Goal: Find specific page/section: Find specific page/section

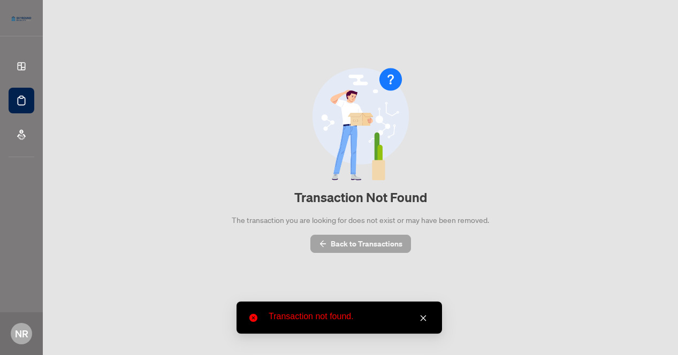
click at [356, 241] on span "Back to Transactions" at bounding box center [367, 243] width 72 height 17
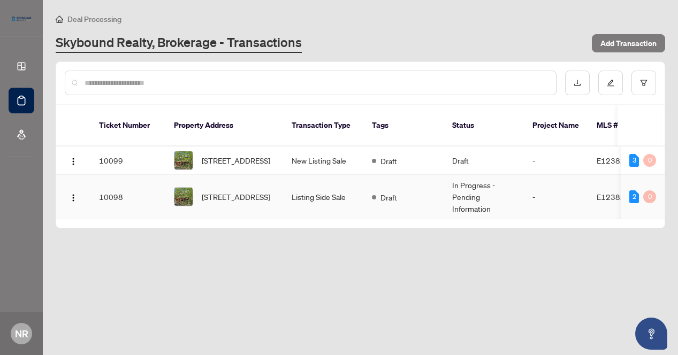
click at [448, 195] on td "In Progress - Pending Information" at bounding box center [484, 197] width 80 height 44
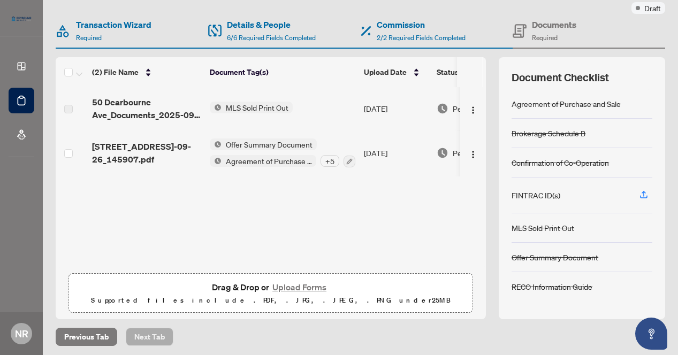
scroll to position [93, 0]
